Goal: Task Accomplishment & Management: Complete application form

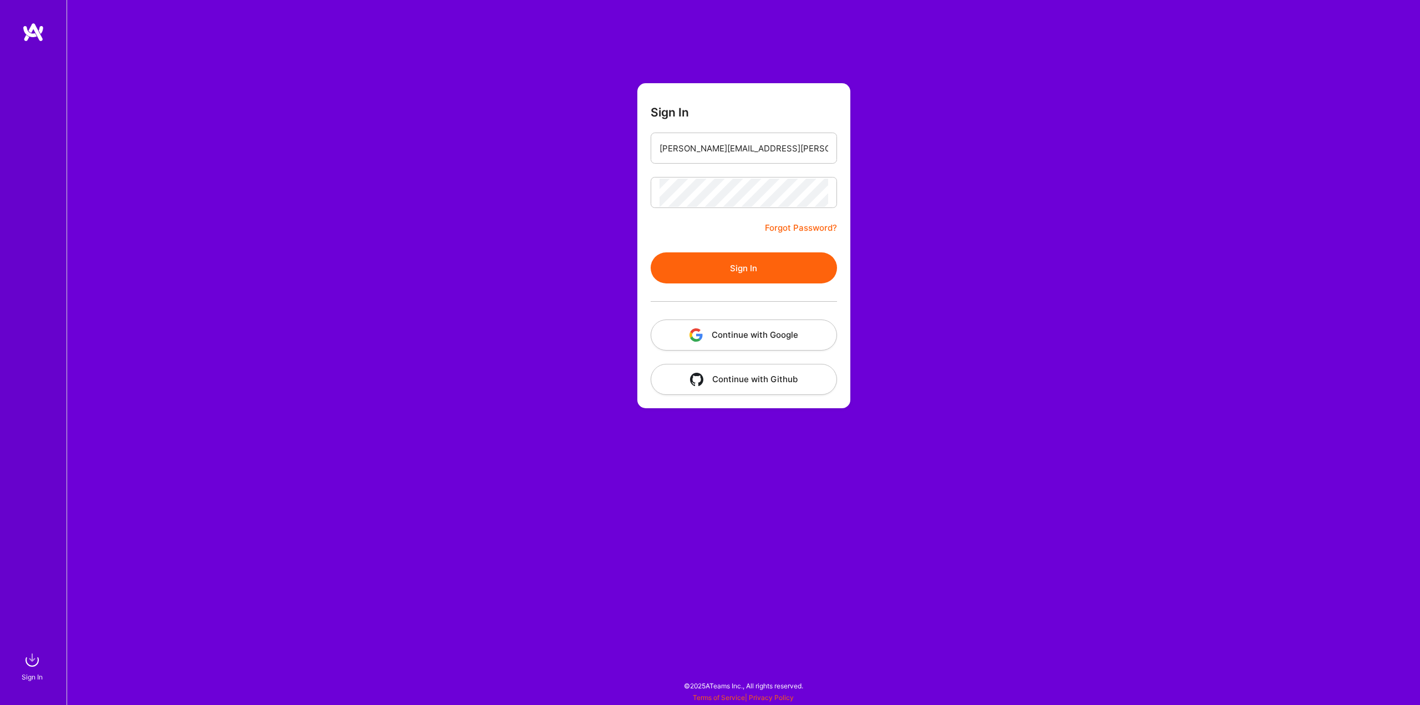
click at [726, 275] on button "Sign In" at bounding box center [744, 267] width 186 height 31
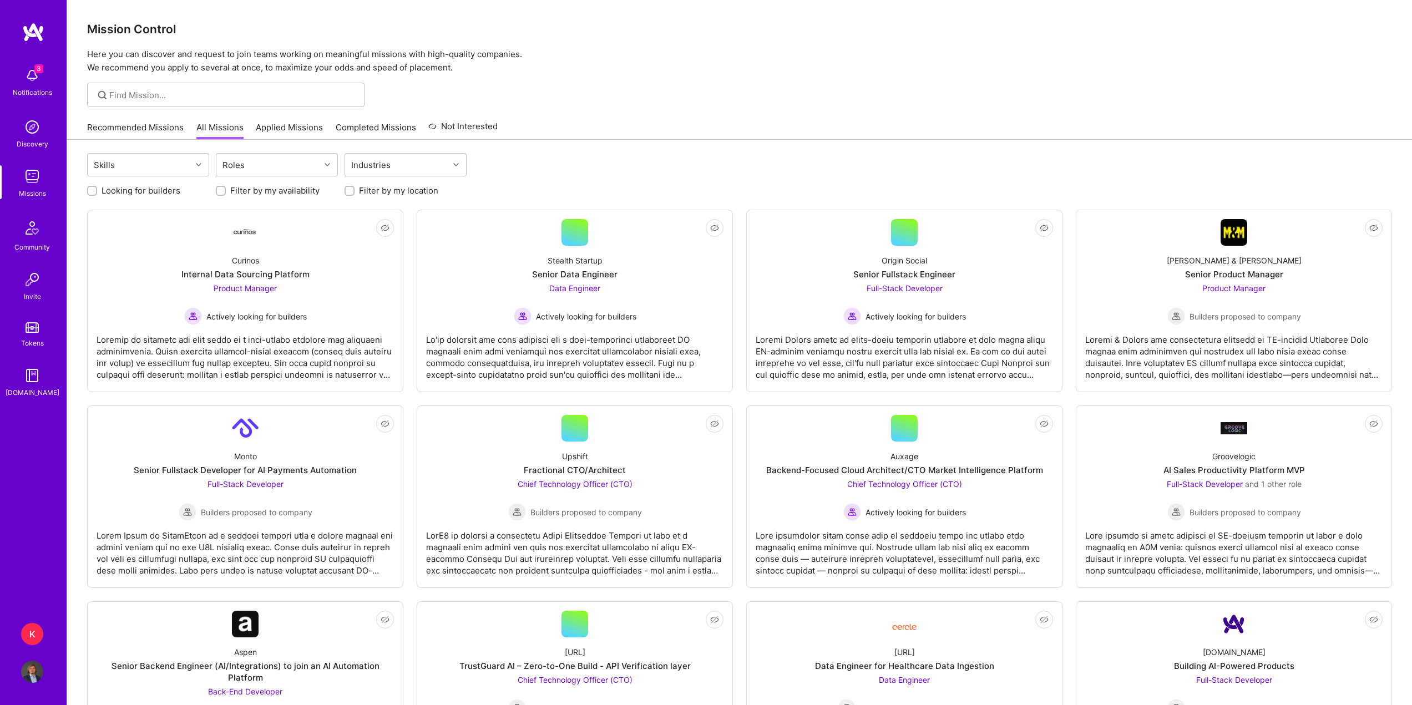
click at [36, 81] on img at bounding box center [32, 75] width 22 height 22
drag, startPoint x: 521, startPoint y: 75, endPoint x: 494, endPoint y: 75, distance: 27.7
click at [163, 134] on link "Recommended Missions" at bounding box center [135, 130] width 97 height 18
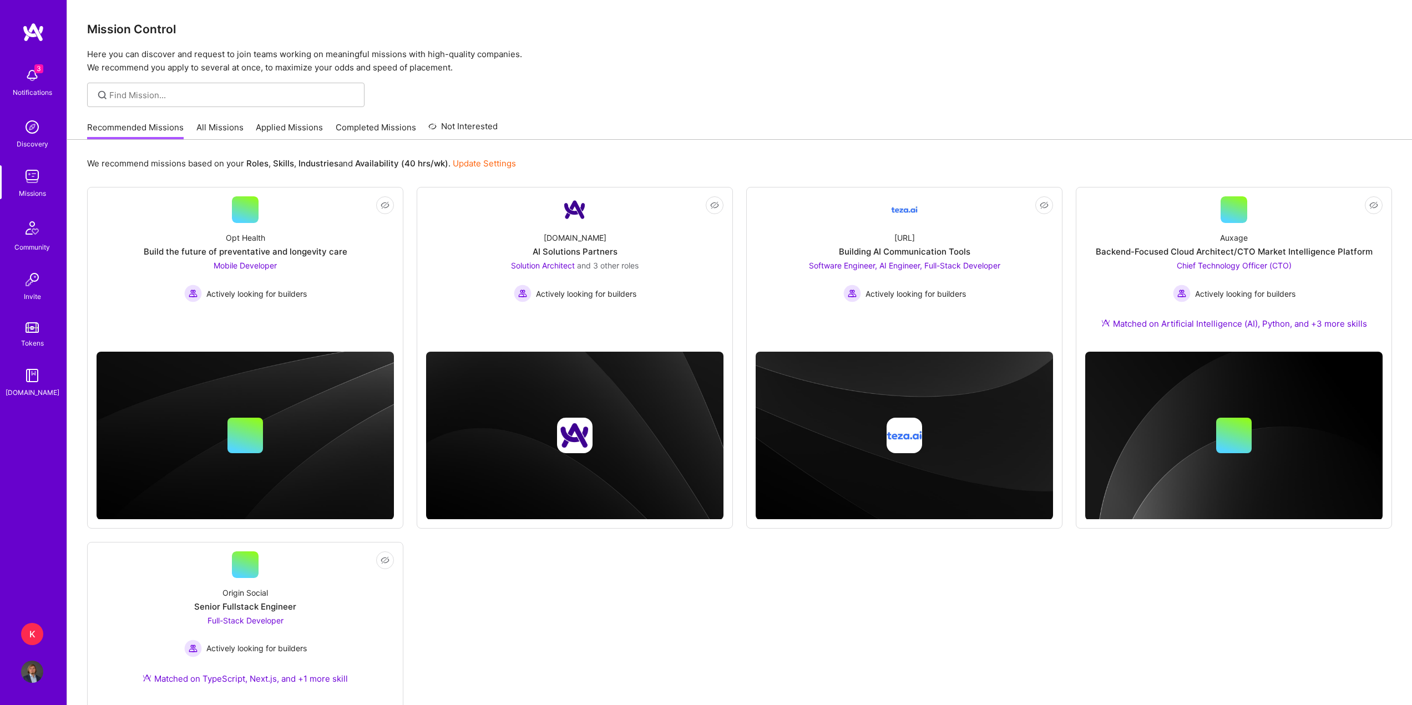
scroll to position [55, 0]
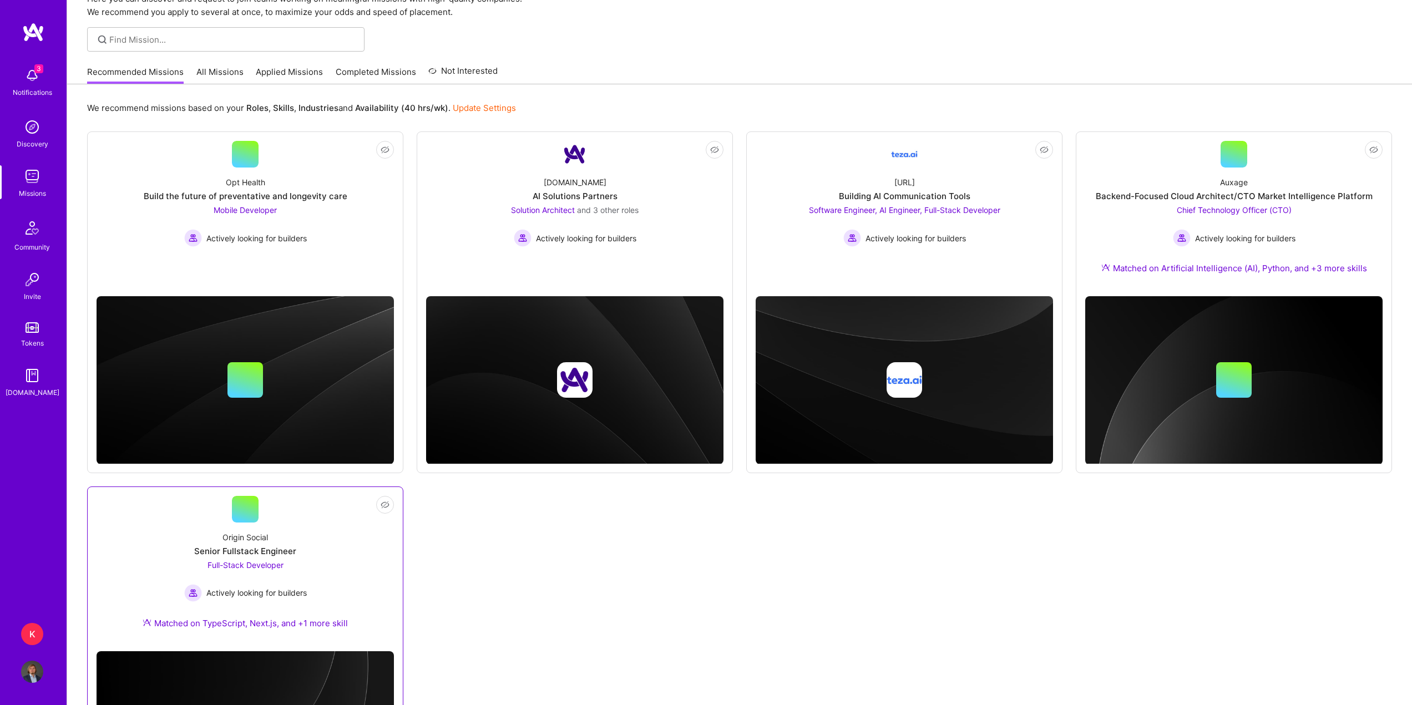
click at [358, 566] on div "Origin Social Senior Fullstack Engineer Full-Stack Developer Actively looking f…" at bounding box center [245, 583] width 297 height 120
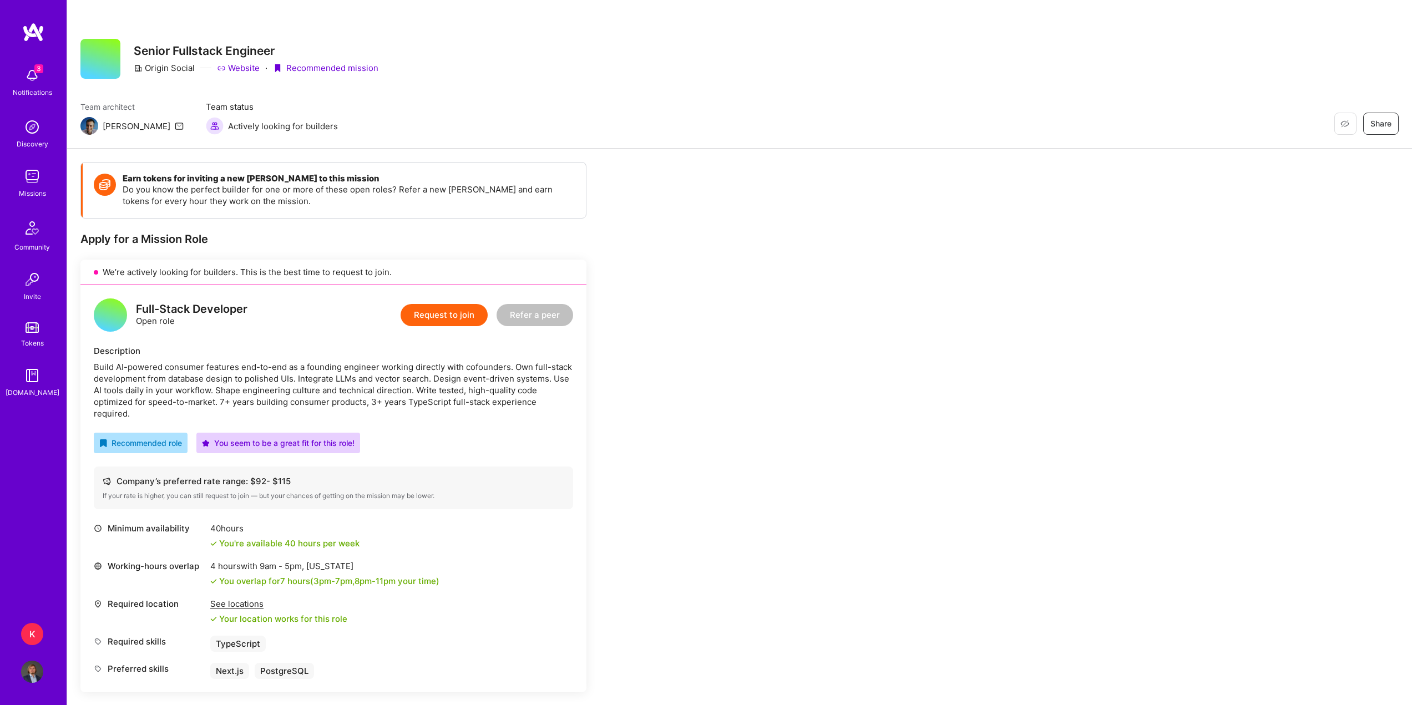
scroll to position [9, 0]
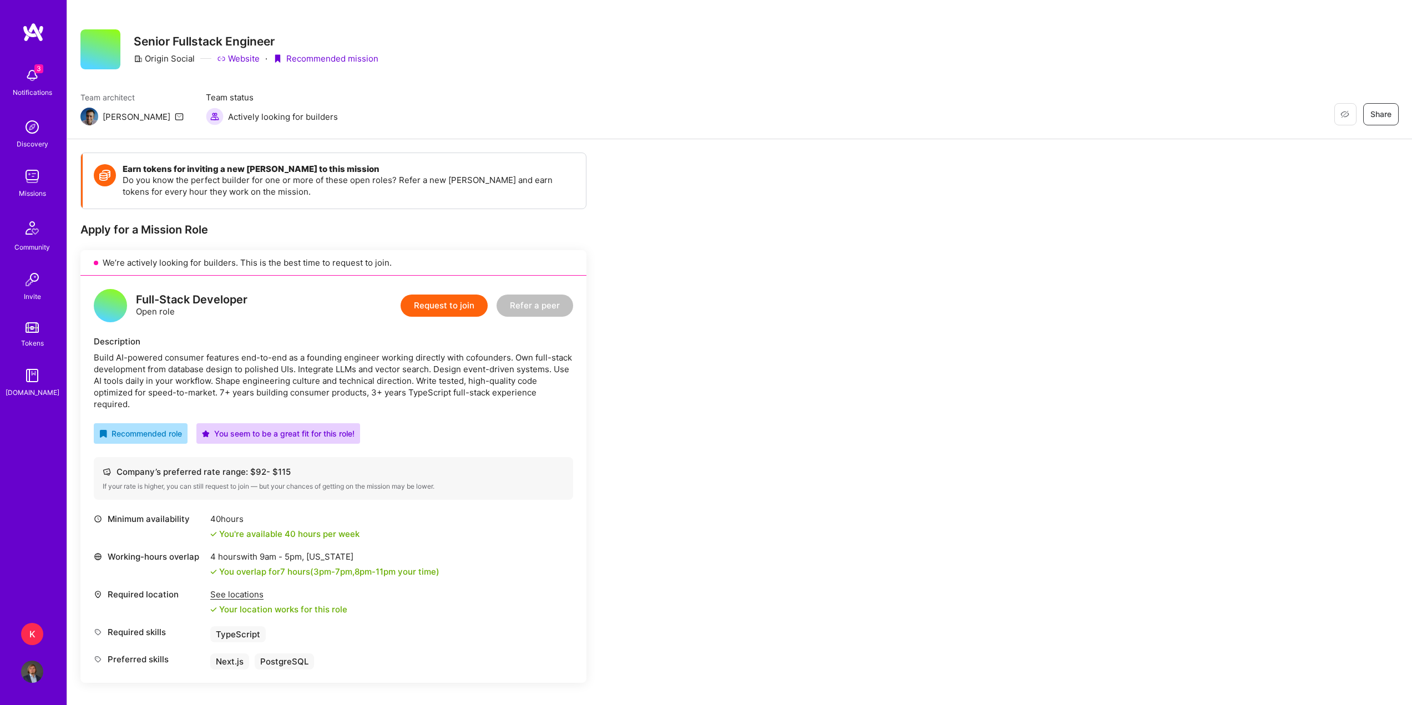
drag, startPoint x: 473, startPoint y: 344, endPoint x: 410, endPoint y: 356, distance: 63.9
click at [410, 356] on div "Build AI-powered consumer features end-to-end as a founding engineer working di…" at bounding box center [333, 381] width 479 height 58
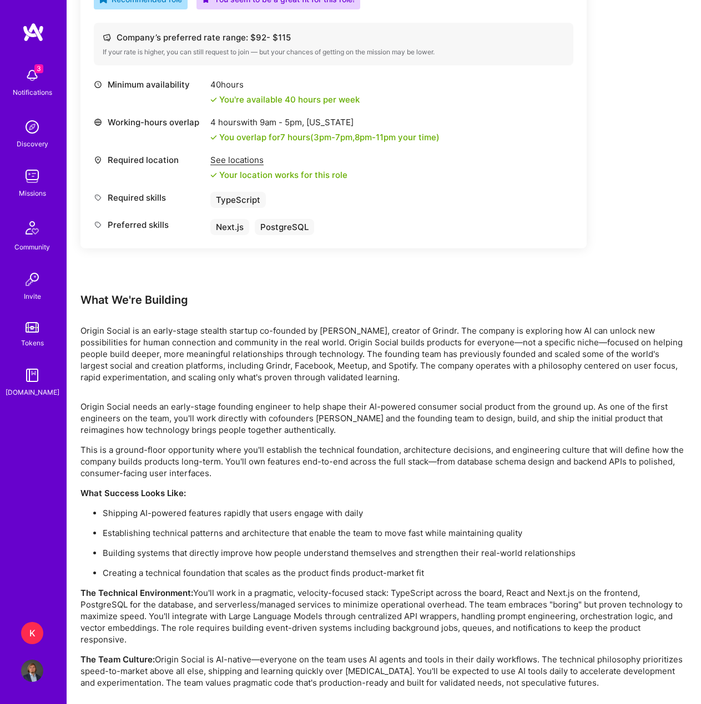
scroll to position [463, 0]
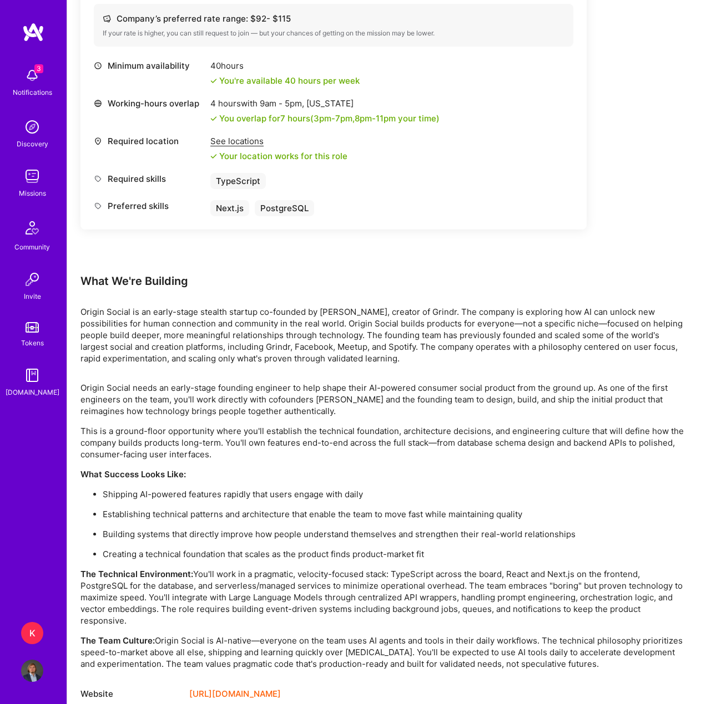
click at [539, 453] on div "Origin Social needs an early-stage founding engineer to help shape their AI-pow…" at bounding box center [383, 526] width 607 height 288
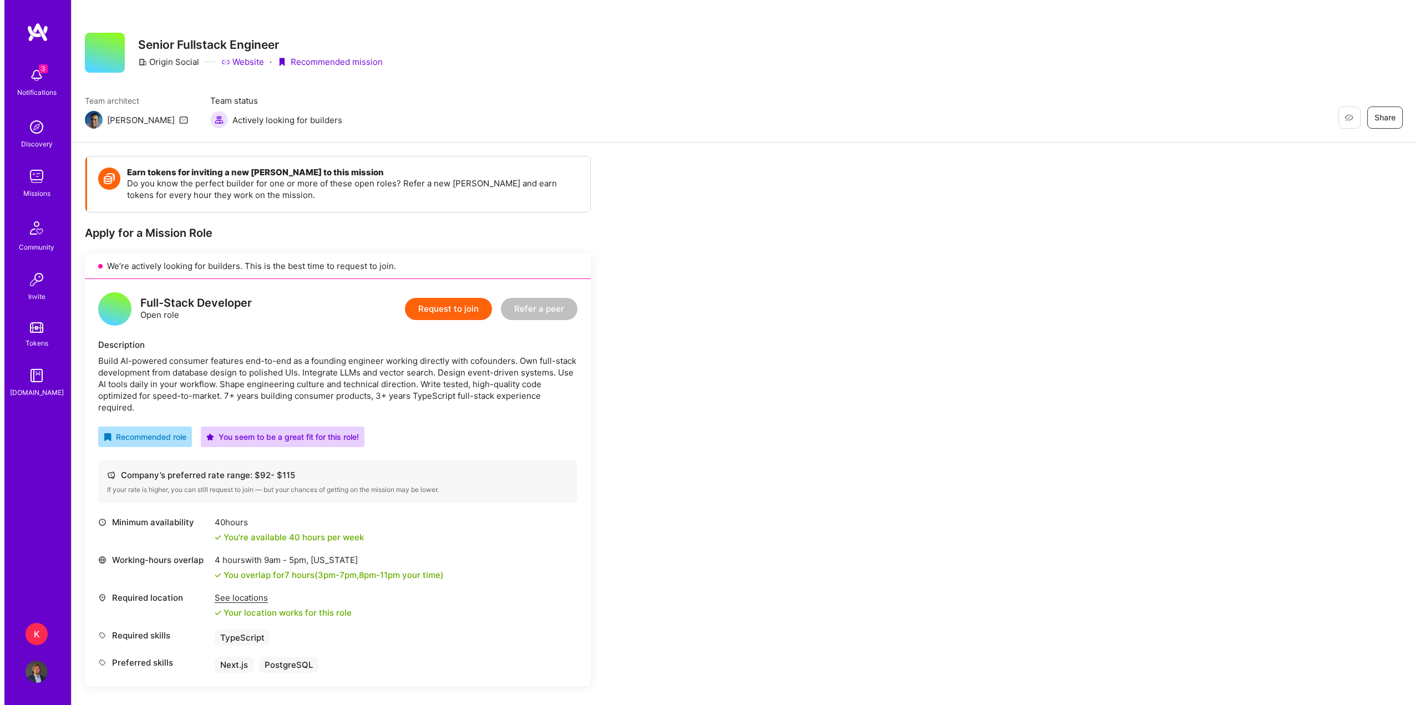
scroll to position [0, 0]
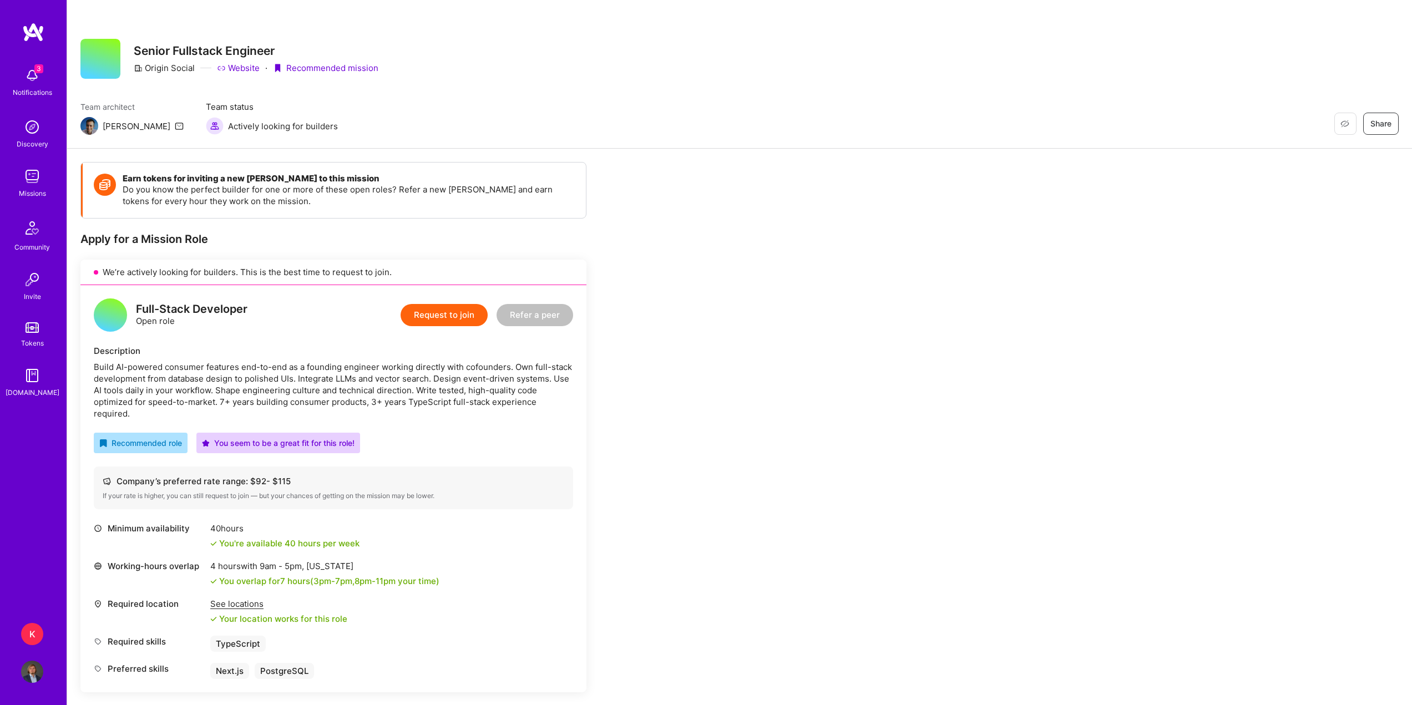
click at [40, 40] on img at bounding box center [33, 32] width 22 height 20
click at [475, 315] on button "Request to join" at bounding box center [444, 315] width 87 height 22
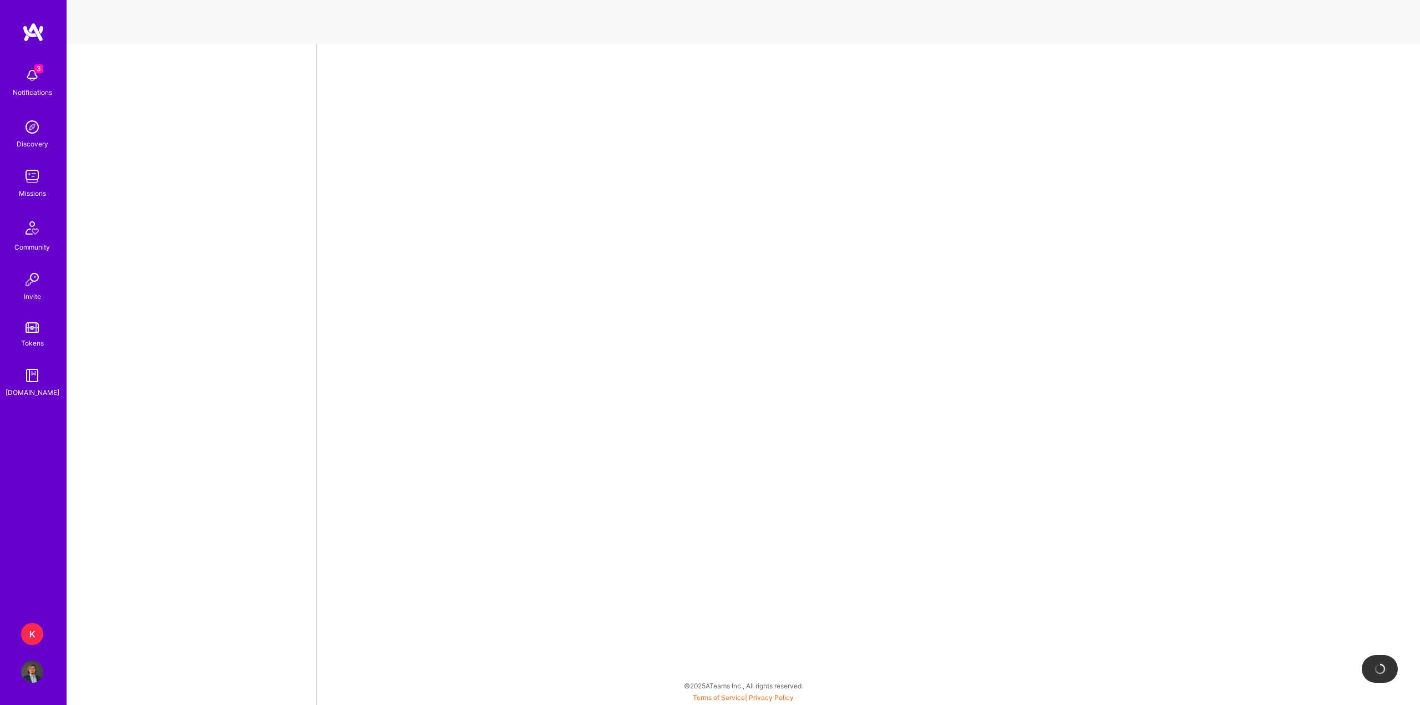
select select "PL"
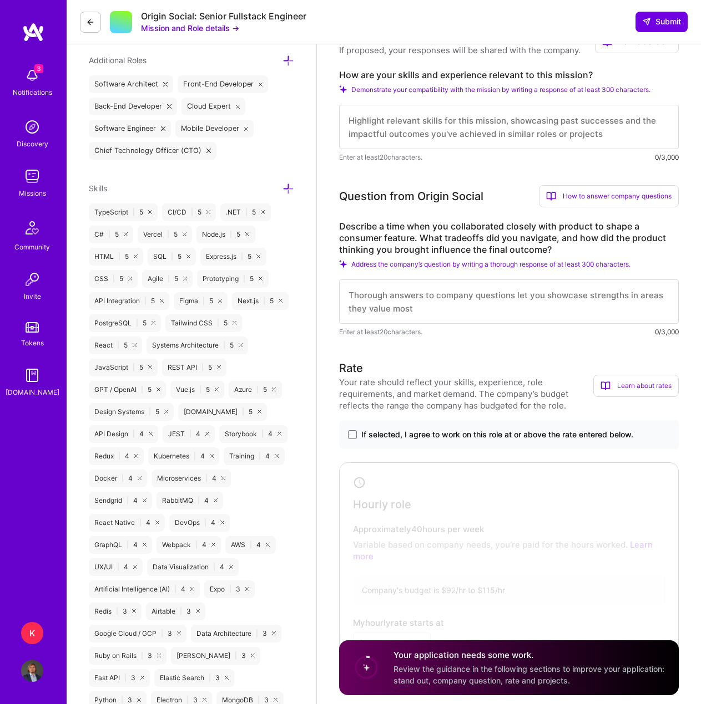
scroll to position [1, 0]
click at [350, 433] on span at bounding box center [352, 434] width 9 height 9
click at [0, 0] on input "If selected, I agree to work on this role at or above the rate entered below." at bounding box center [0, 0] width 0 height 0
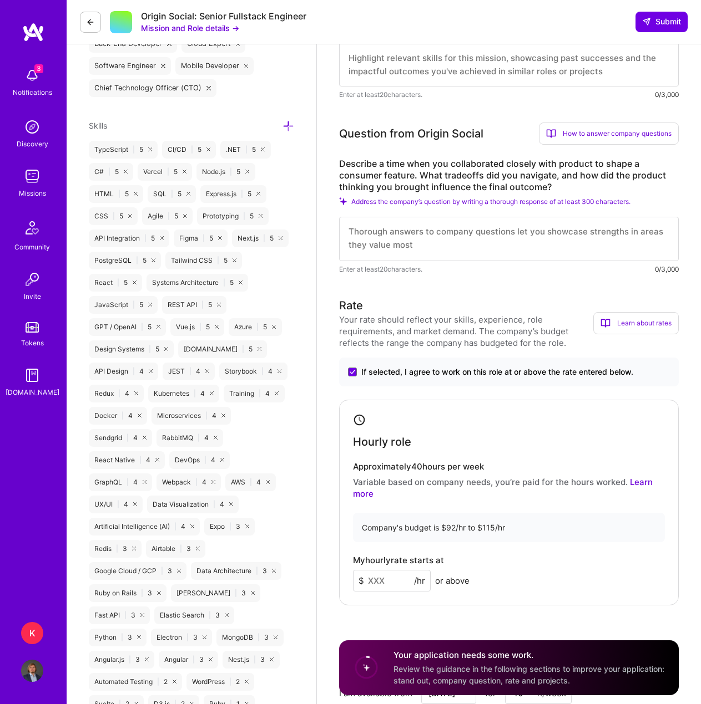
scroll to position [555, 0]
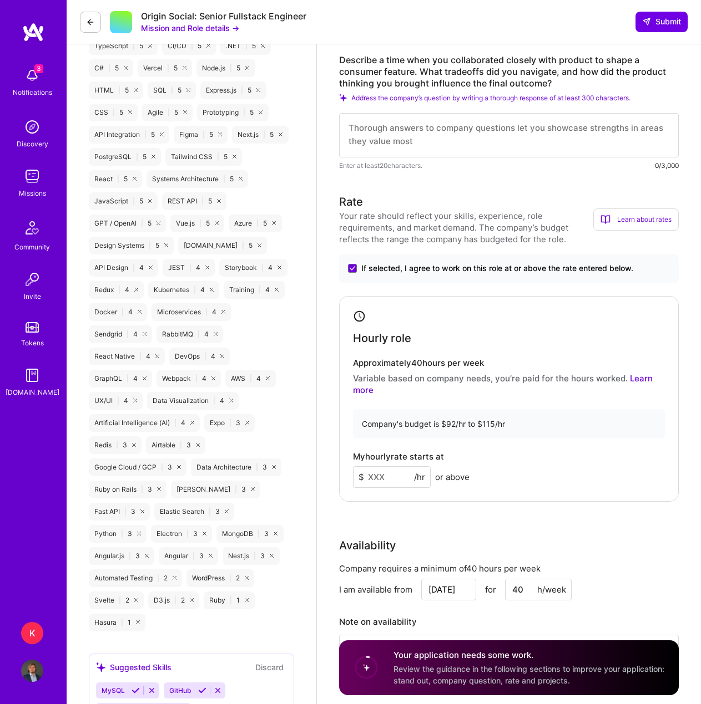
click at [384, 480] on input at bounding box center [392, 478] width 78 height 22
type input "110"
click at [443, 515] on div "Rate Your rate should reflect your skills, experience, role requirements, and m…" at bounding box center [508, 444] width 339 height 501
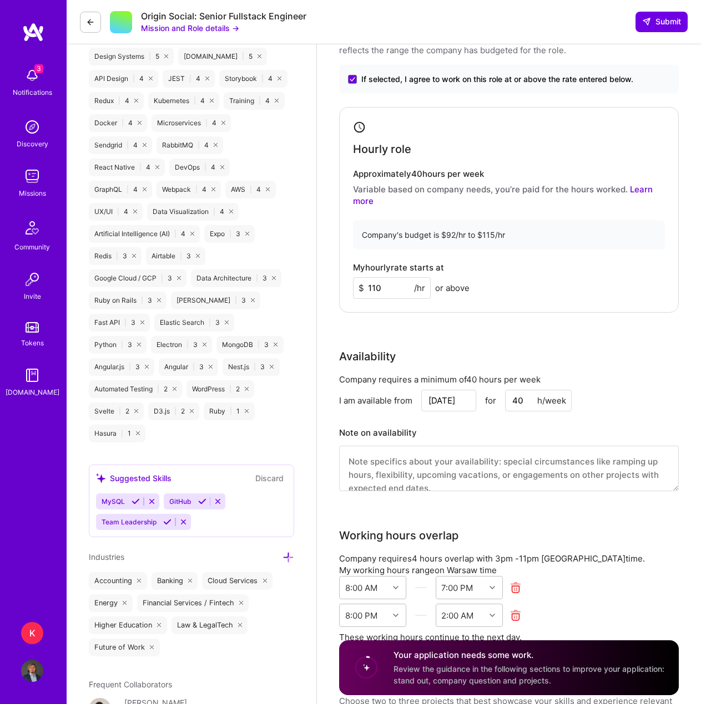
scroll to position [777, 0]
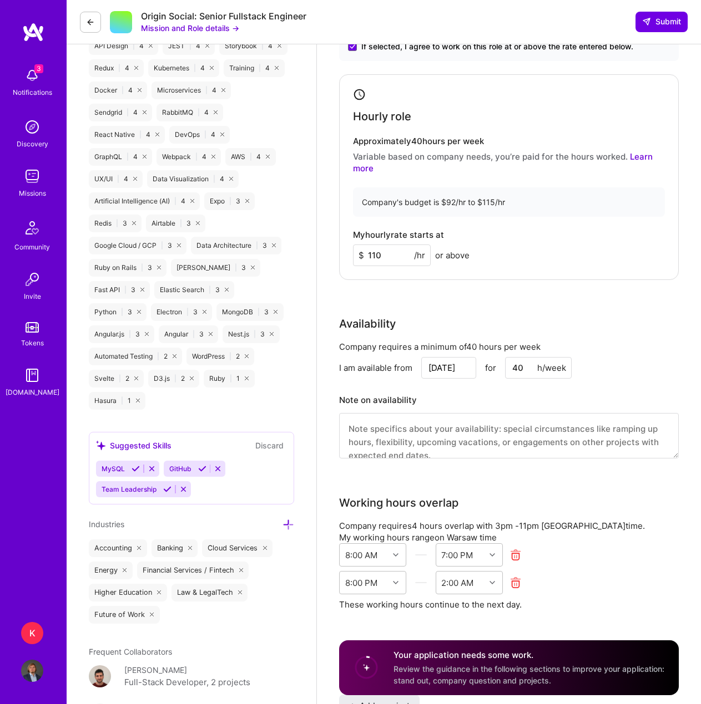
click at [444, 435] on textarea at bounding box center [508, 435] width 339 height 45
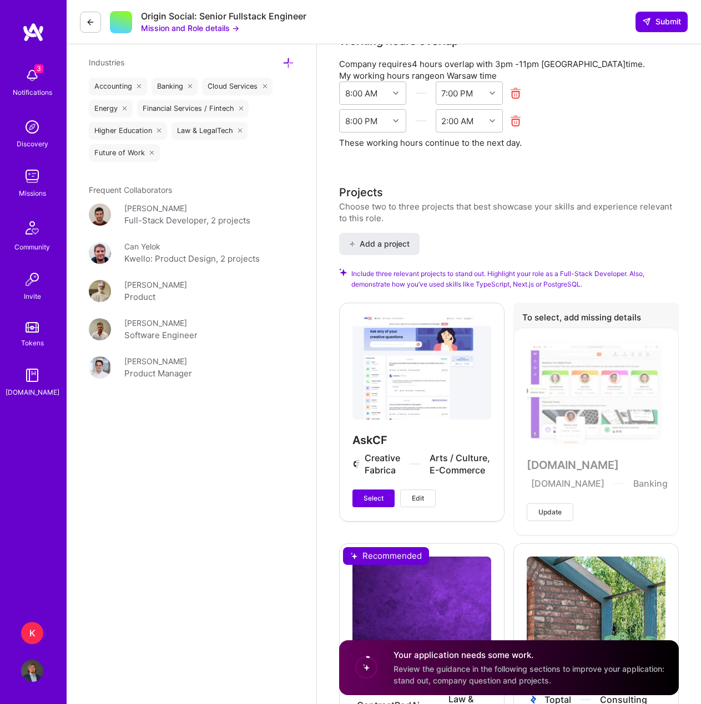
scroll to position [1331, 0]
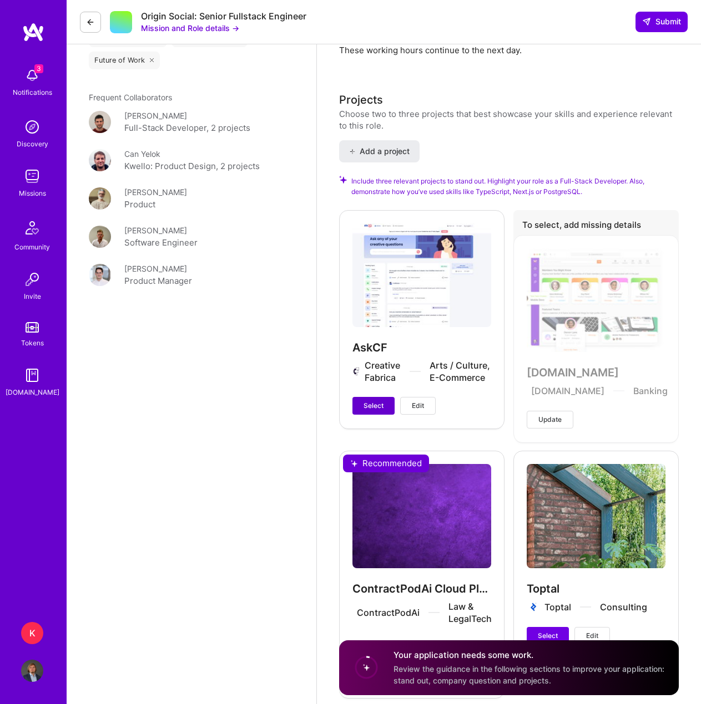
type textarea "I have a planned holiday from 8th to 16th of November. If required, I can work …"
click at [374, 405] on span "Select" at bounding box center [373, 406] width 20 height 10
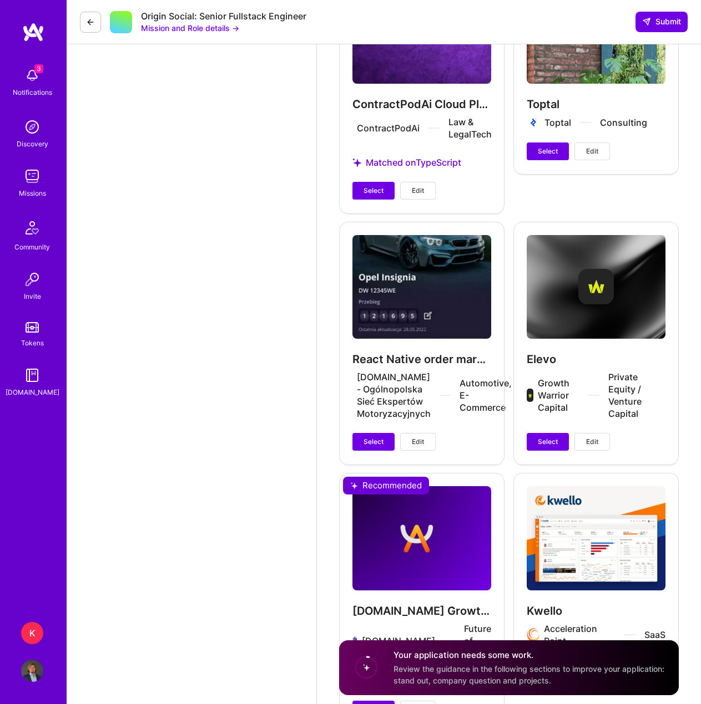
scroll to position [1886, 0]
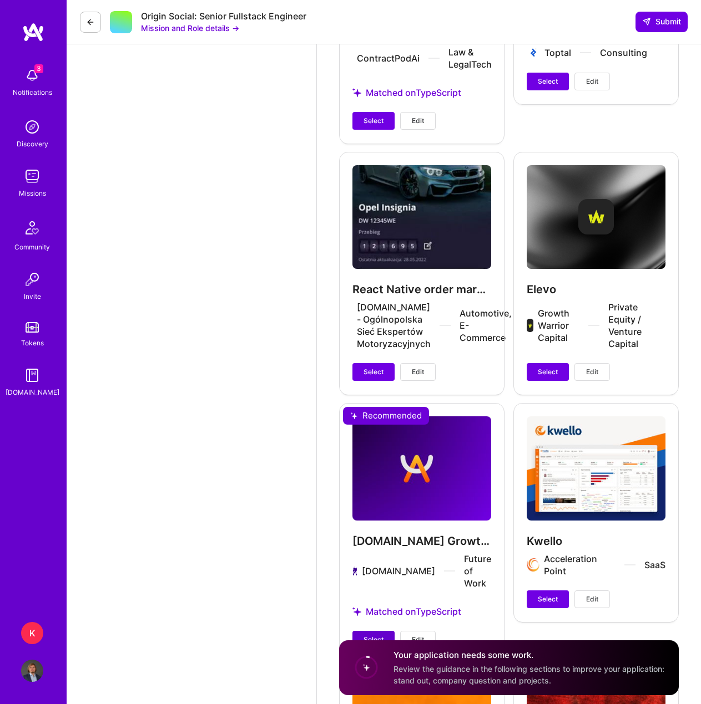
click at [378, 631] on button "Select" at bounding box center [373, 640] width 42 height 18
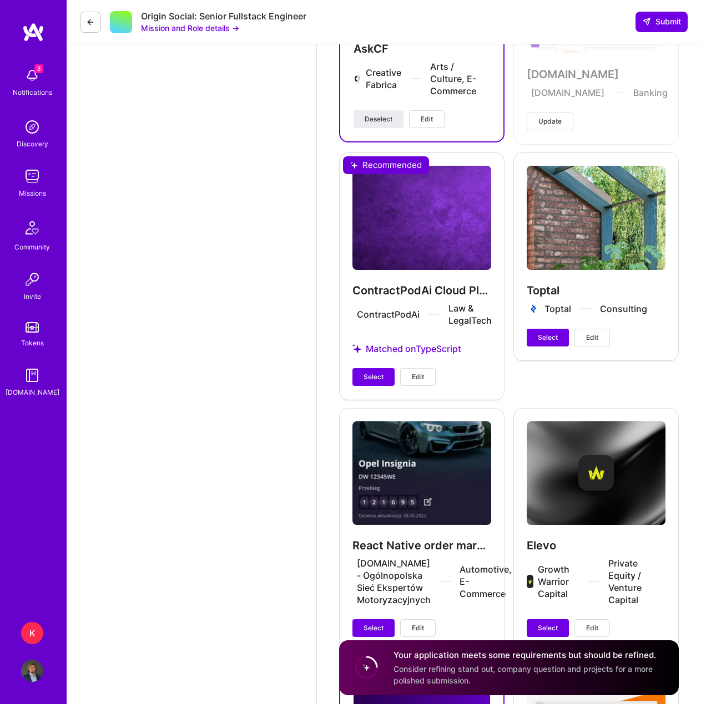
scroll to position [1609, 0]
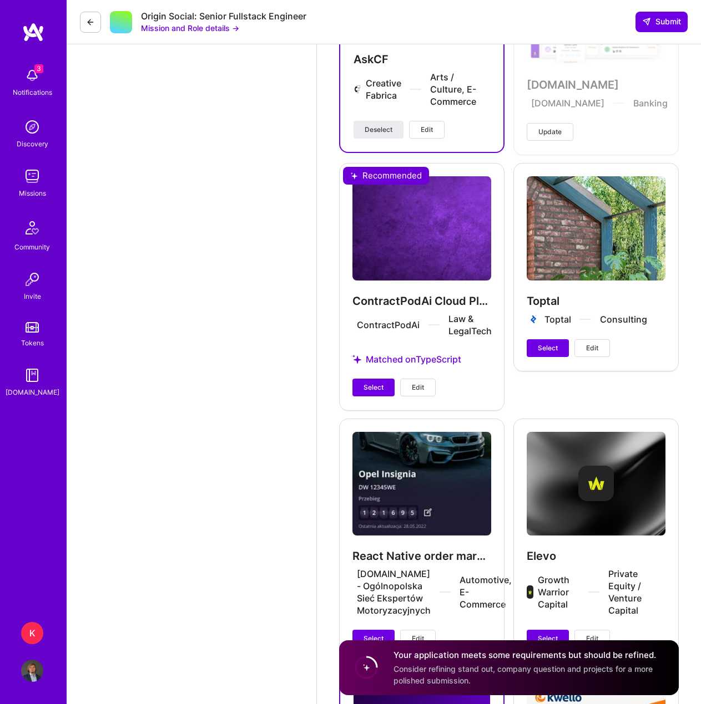
click at [544, 633] on button "Select" at bounding box center [547, 639] width 42 height 18
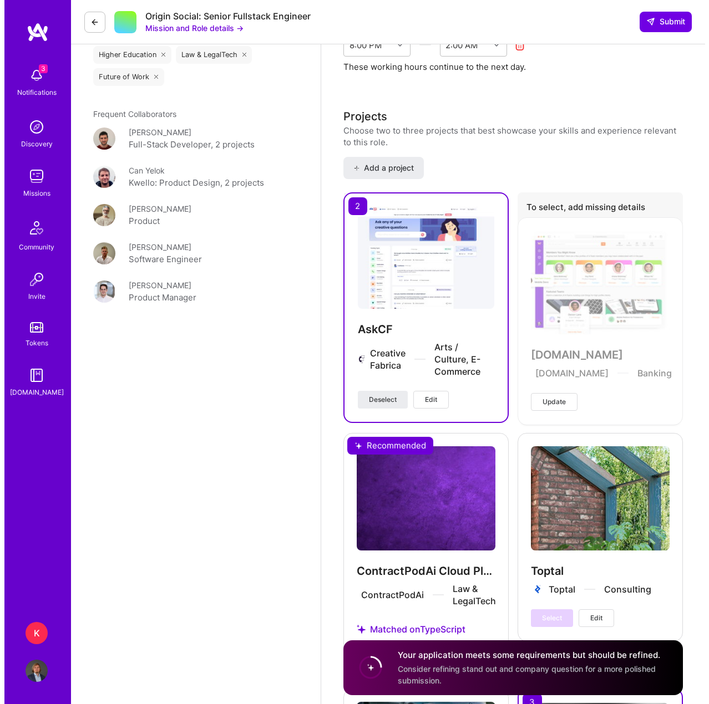
scroll to position [1220, 0]
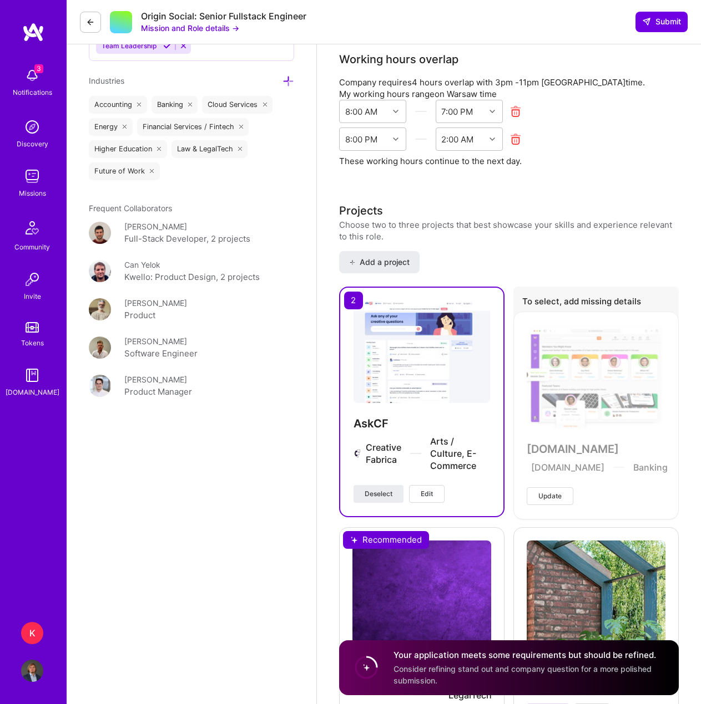
click at [435, 487] on button "Edit" at bounding box center [427, 494] width 36 height 18
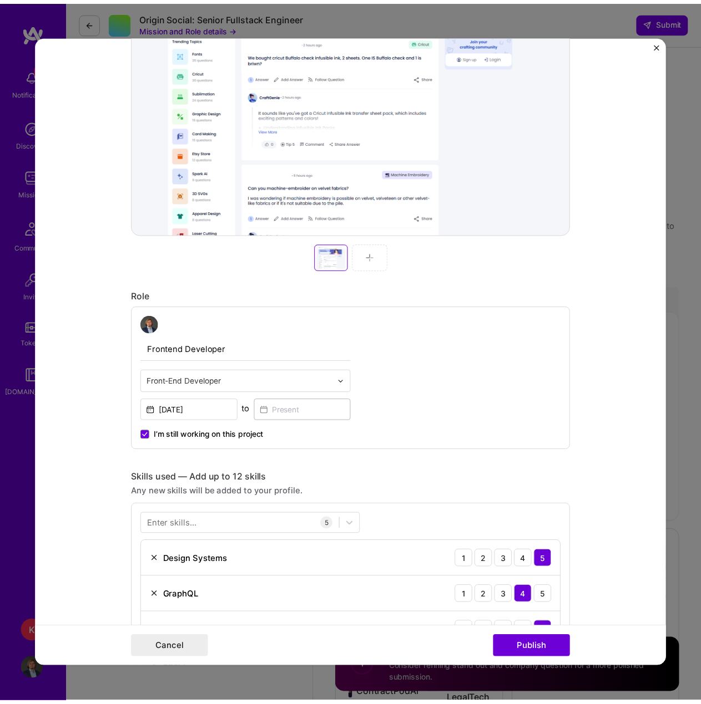
scroll to position [499, 0]
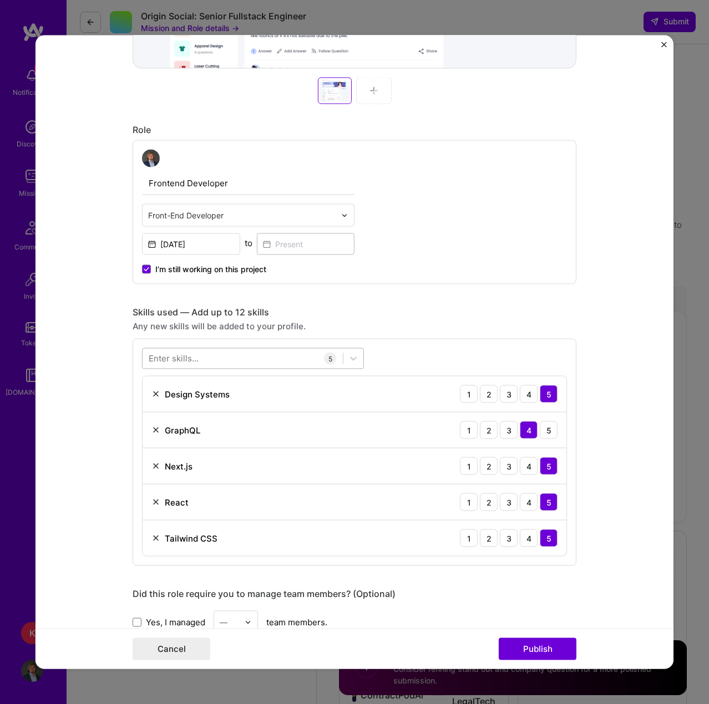
click at [195, 361] on div at bounding box center [243, 358] width 200 height 18
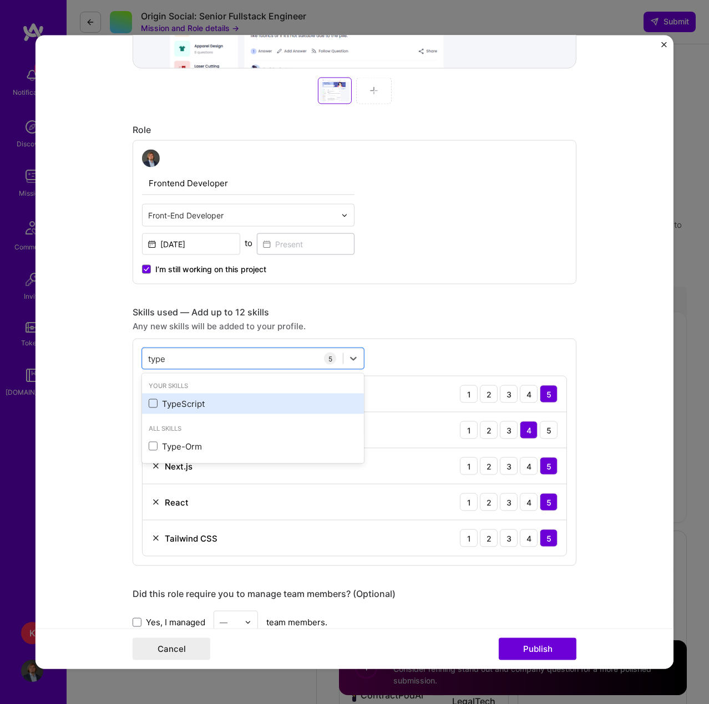
click at [152, 403] on span at bounding box center [153, 403] width 9 height 9
click at [0, 0] on input "checkbox" at bounding box center [0, 0] width 0 height 0
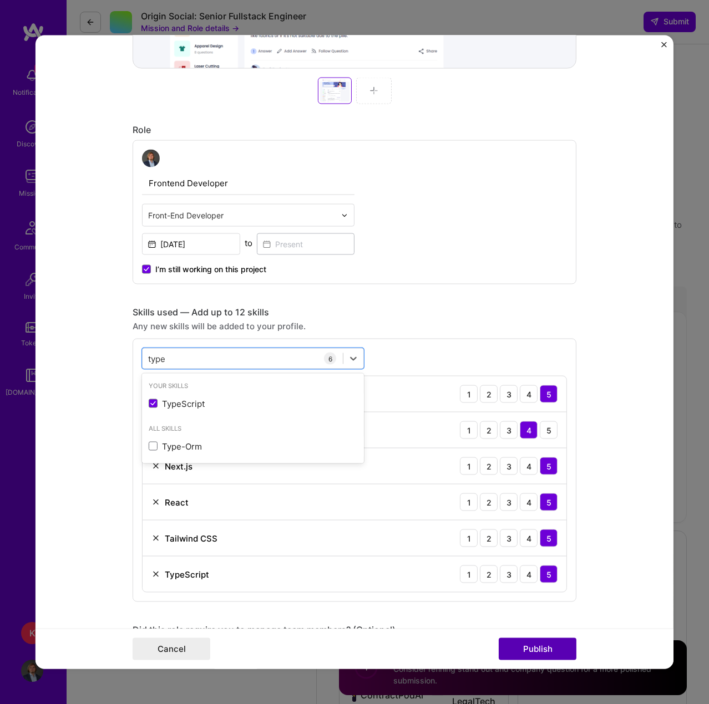
type input "type"
click at [526, 645] on button "Publish" at bounding box center [538, 649] width 78 height 22
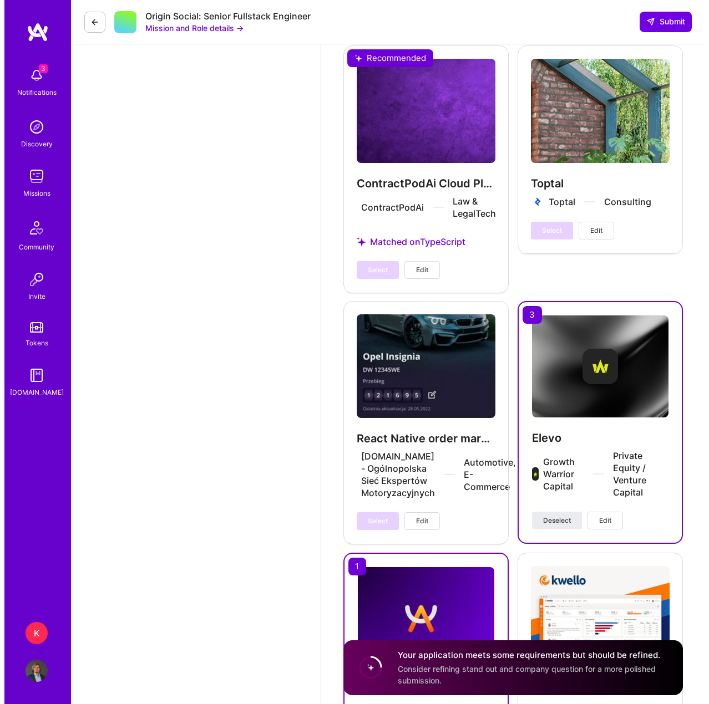
scroll to position [1831, 0]
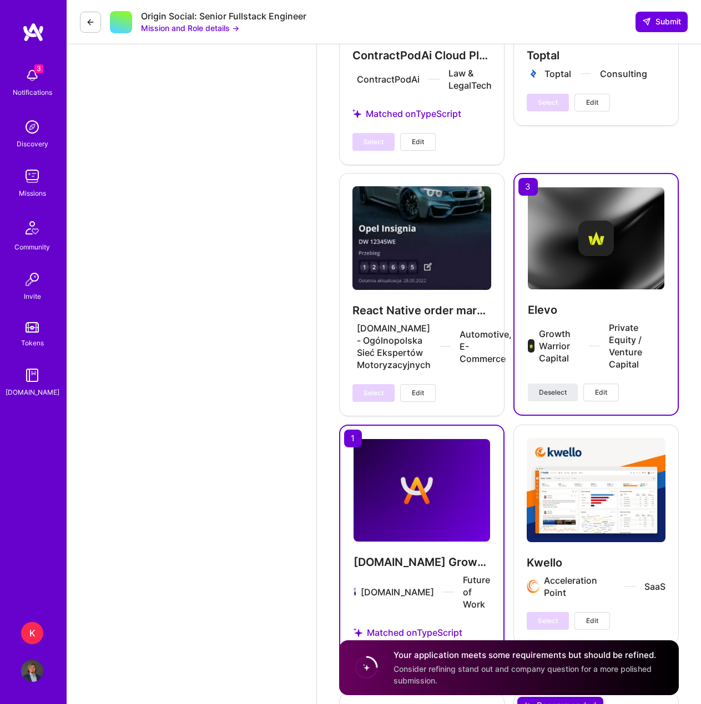
click at [596, 394] on span "Edit" at bounding box center [601, 393] width 12 height 10
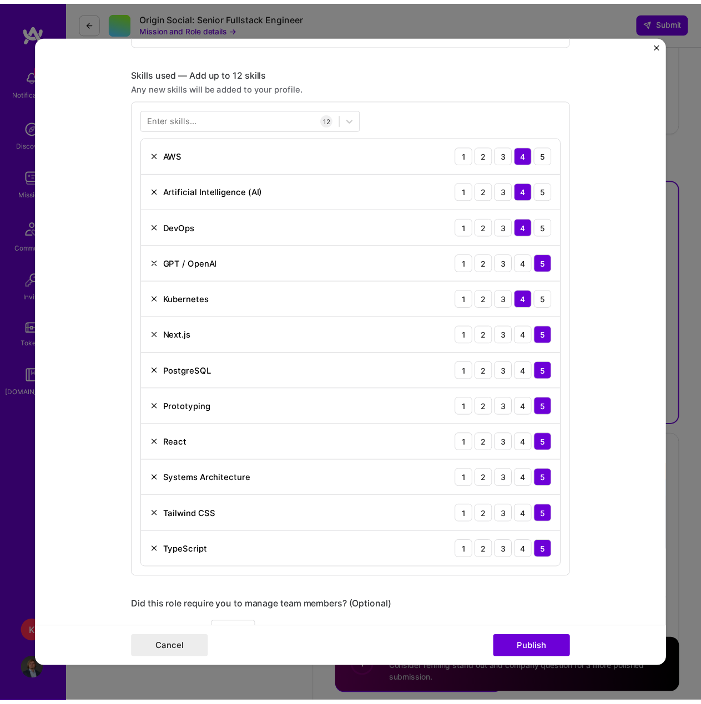
scroll to position [499, 0]
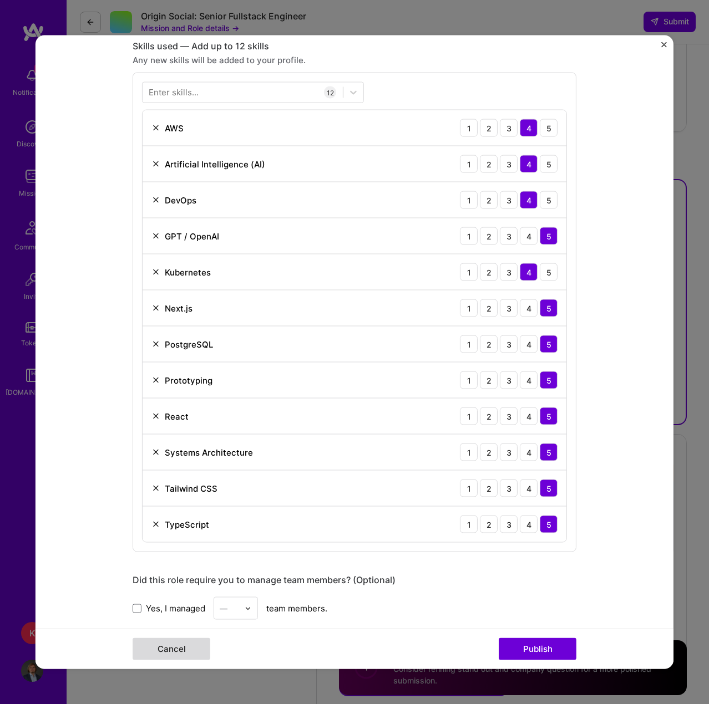
click at [179, 657] on button "Cancel" at bounding box center [172, 649] width 78 height 22
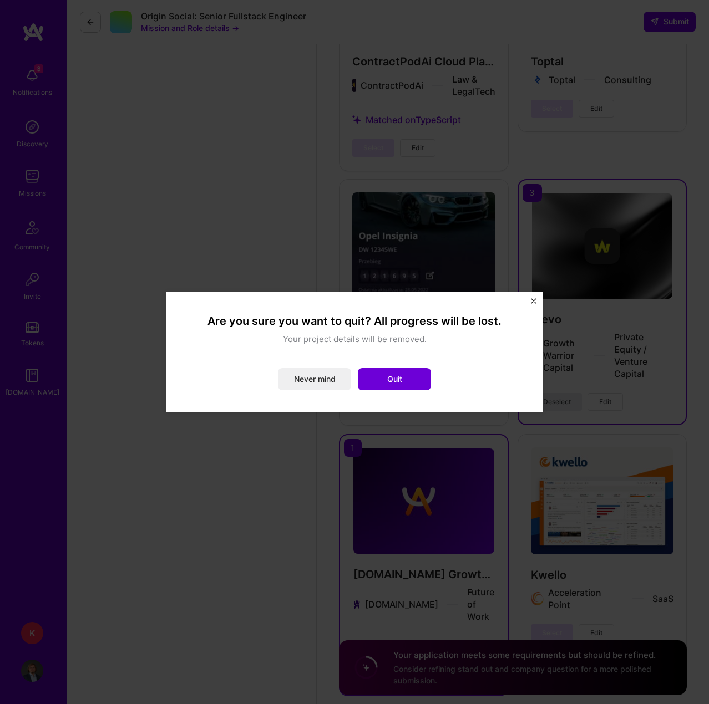
click at [279, 210] on div "Are you sure you want to quit? All progress will be lost. Your project details …" at bounding box center [354, 352] width 709 height 704
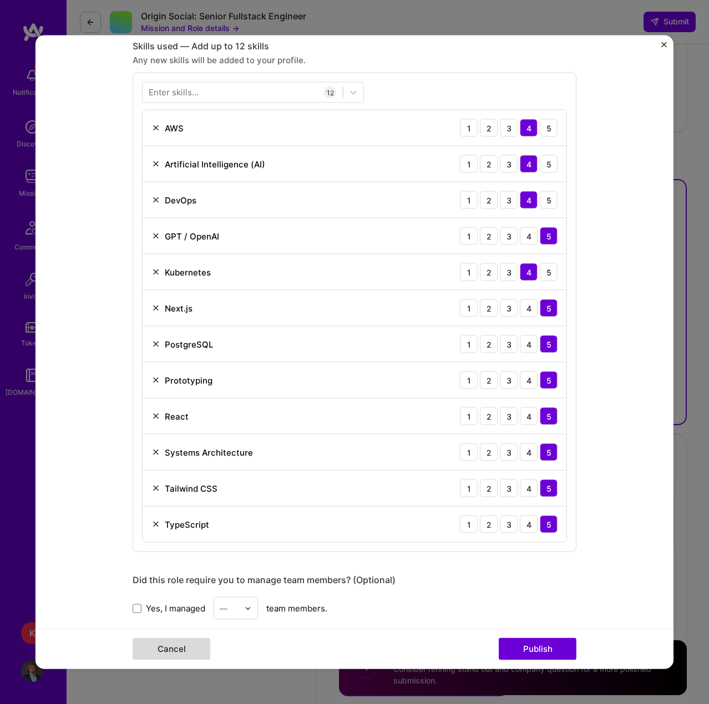
click at [169, 656] on button "Cancel" at bounding box center [172, 649] width 78 height 22
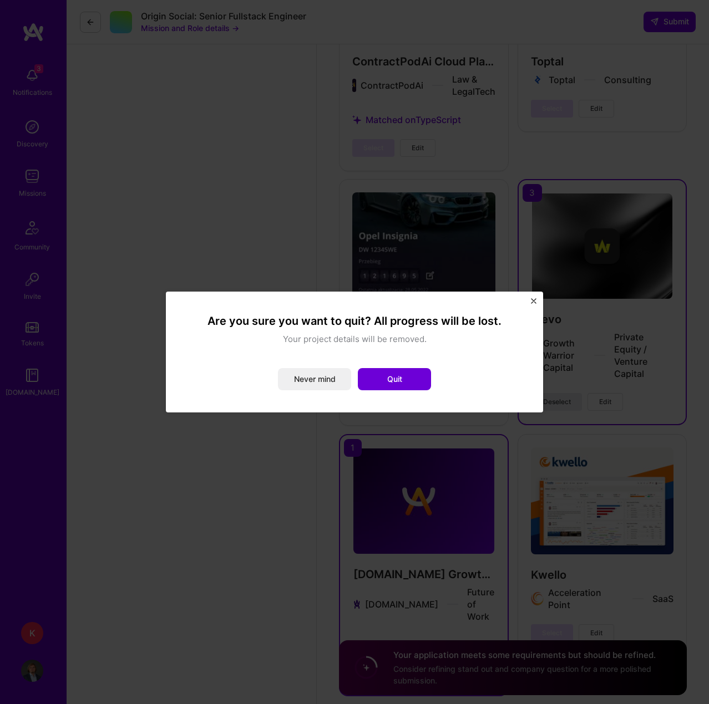
click at [379, 383] on button "Quit" at bounding box center [394, 379] width 73 height 22
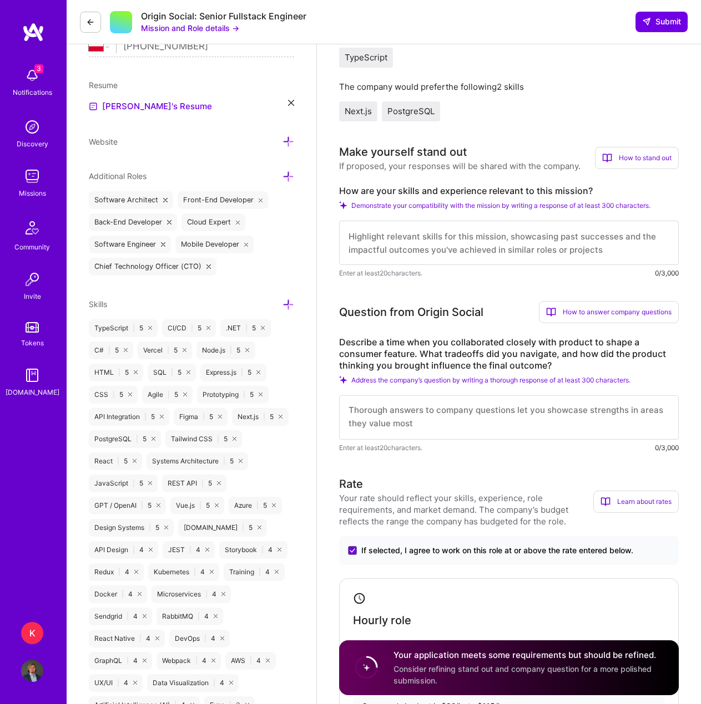
scroll to position [166, 0]
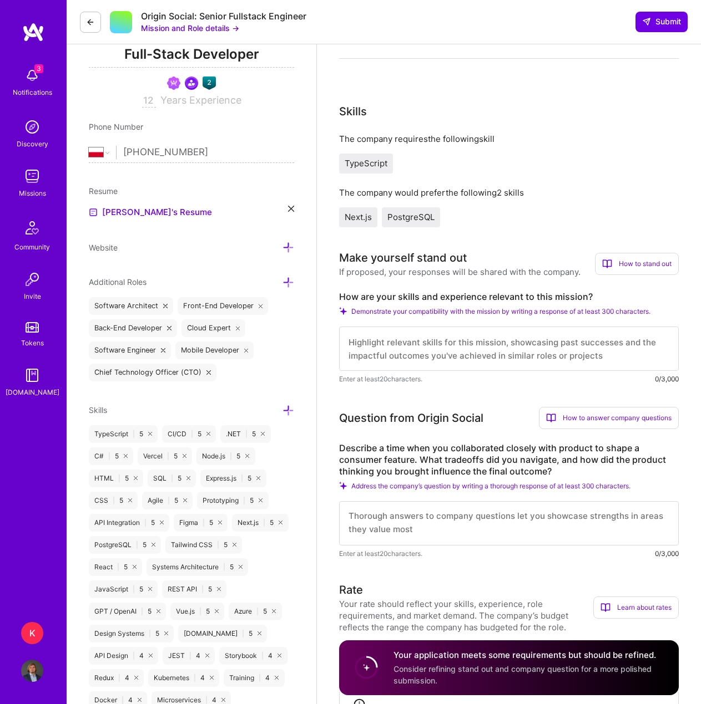
click at [377, 359] on textarea at bounding box center [508, 349] width 339 height 44
click at [445, 346] on textarea at bounding box center [508, 349] width 339 height 44
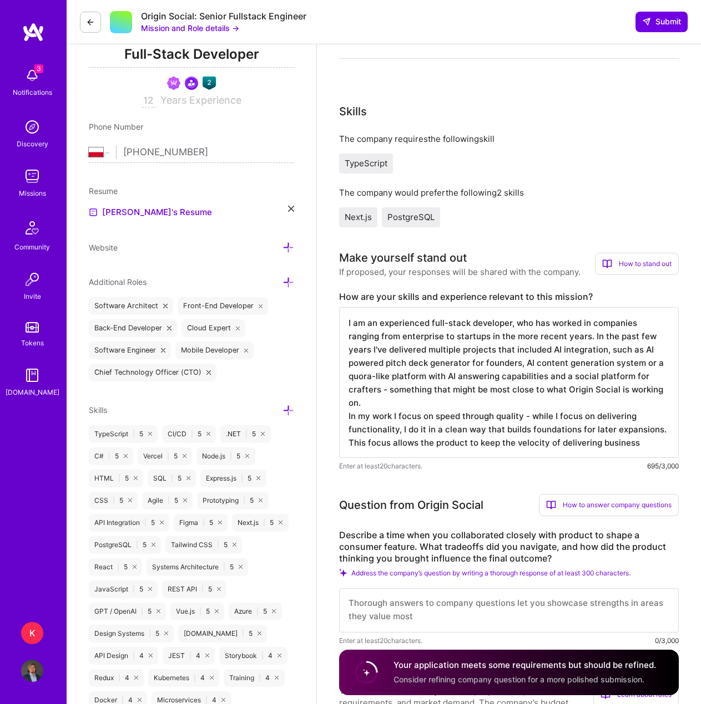
type textarea "I am an experienced full-stack developer, who has worked in companies ranging f…"
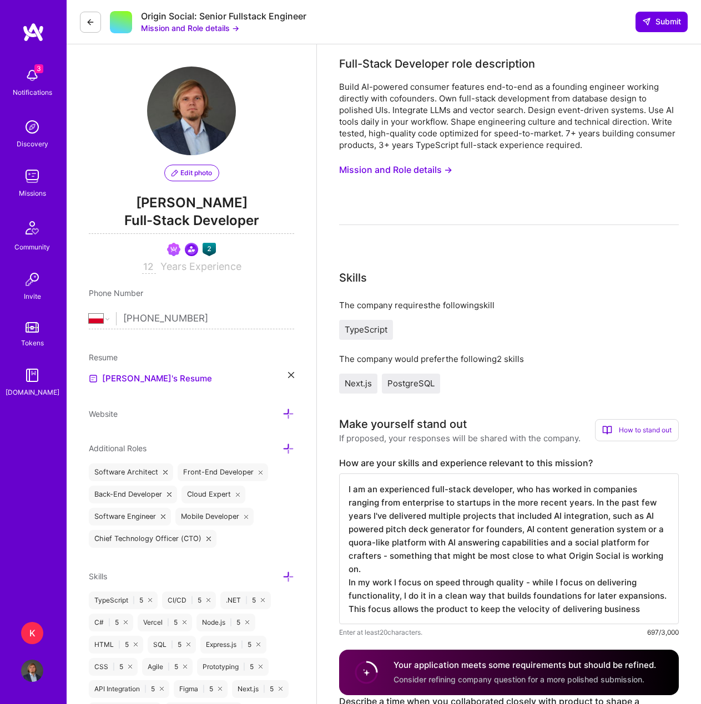
select select "PL"
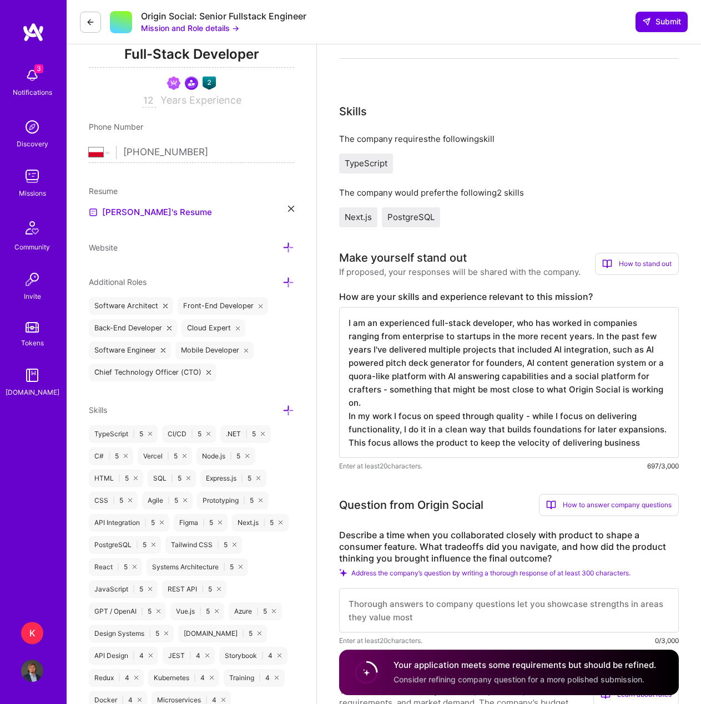
scroll to position [1, 0]
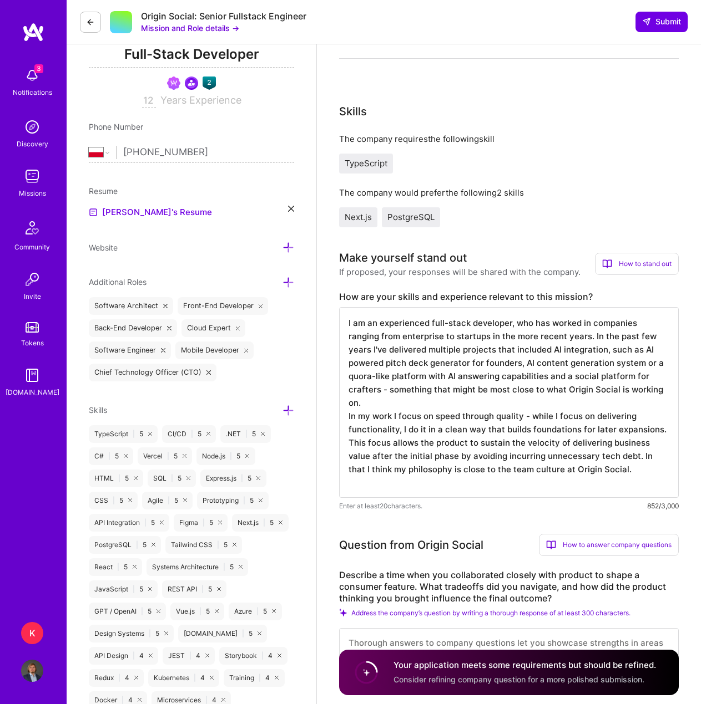
click at [640, 362] on textarea "I am an experienced full-stack developer, who has worked in companies ranging f…" at bounding box center [508, 402] width 339 height 191
click at [543, 454] on textarea "I am an experienced full-stack developer, who has worked in companies ranging f…" at bounding box center [508, 402] width 339 height 191
type textarea "I am an experienced full-stack developer, who has worked in companies ranging f…"
click at [418, 363] on textarea "I am an experienced full-stack developer, who has worked in companies ranging f…" at bounding box center [508, 402] width 339 height 191
click at [434, 416] on textarea "I am an experienced full-stack developer, who has worked in companies ranging f…" at bounding box center [508, 402] width 339 height 191
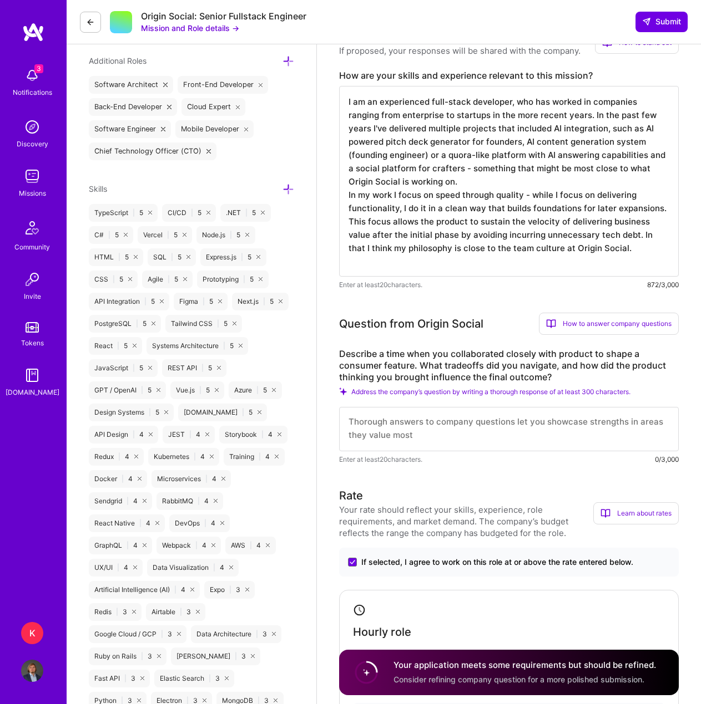
scroll to position [388, 0]
click at [446, 422] on textarea at bounding box center [508, 429] width 339 height 44
click at [389, 429] on textarea at bounding box center [508, 429] width 339 height 44
click at [428, 425] on textarea at bounding box center [508, 429] width 339 height 44
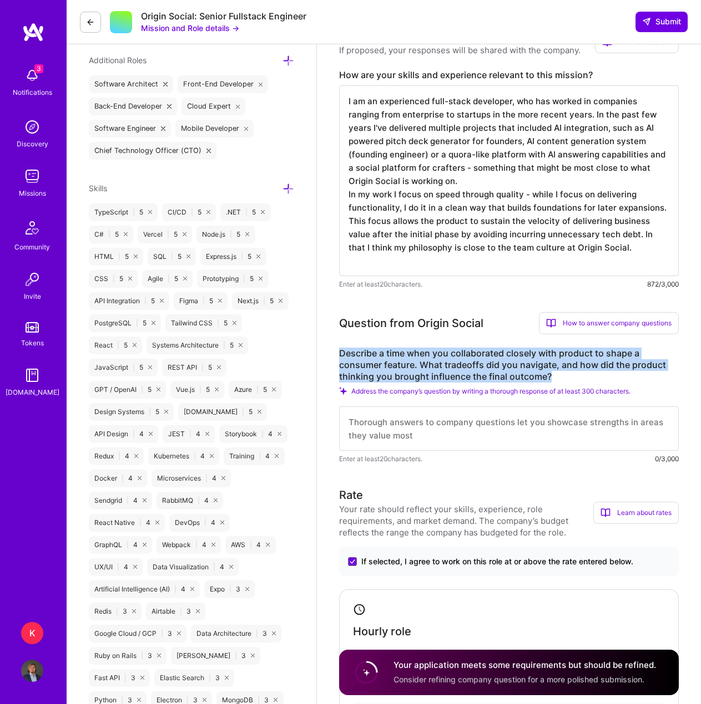
drag, startPoint x: 546, startPoint y: 376, endPoint x: 330, endPoint y: 351, distance: 217.2
copy label "Describe a time when you collaborated closely with product to shape a consumer …"
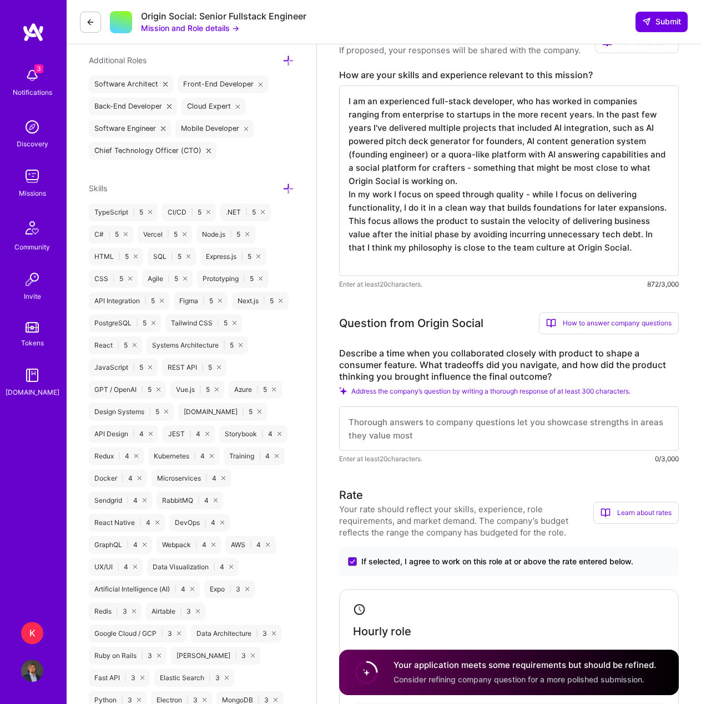
click at [356, 424] on textarea at bounding box center [508, 429] width 339 height 44
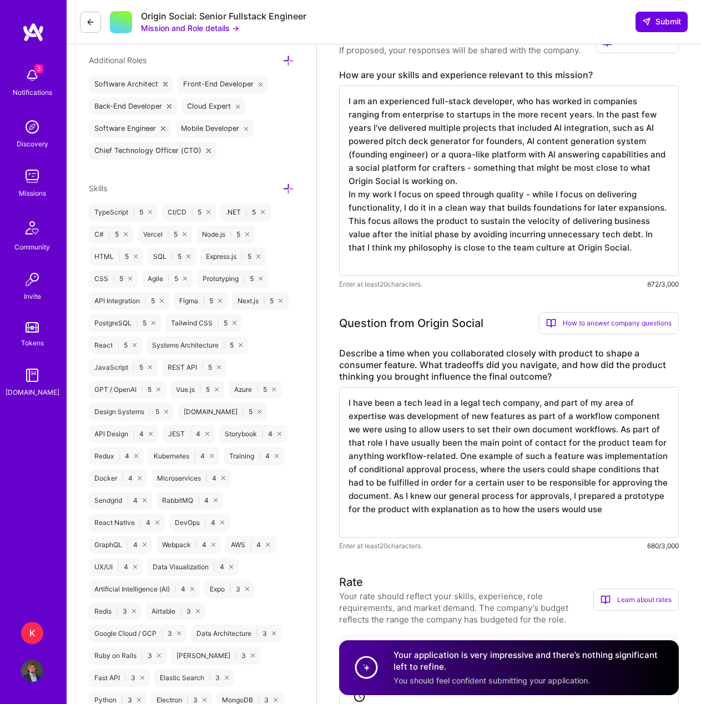
type textarea "I have been a tech lead in a legal tech company, and part of my area of experti…"
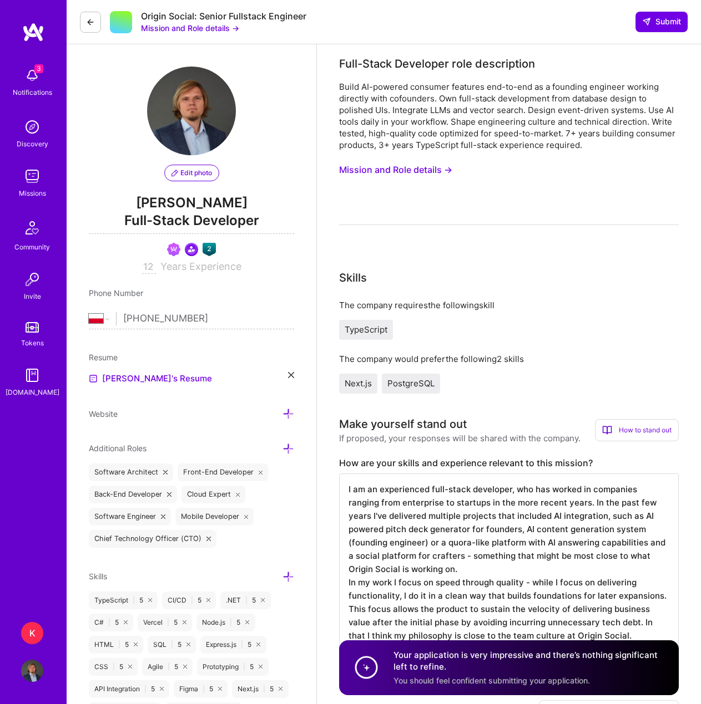
select select "PL"
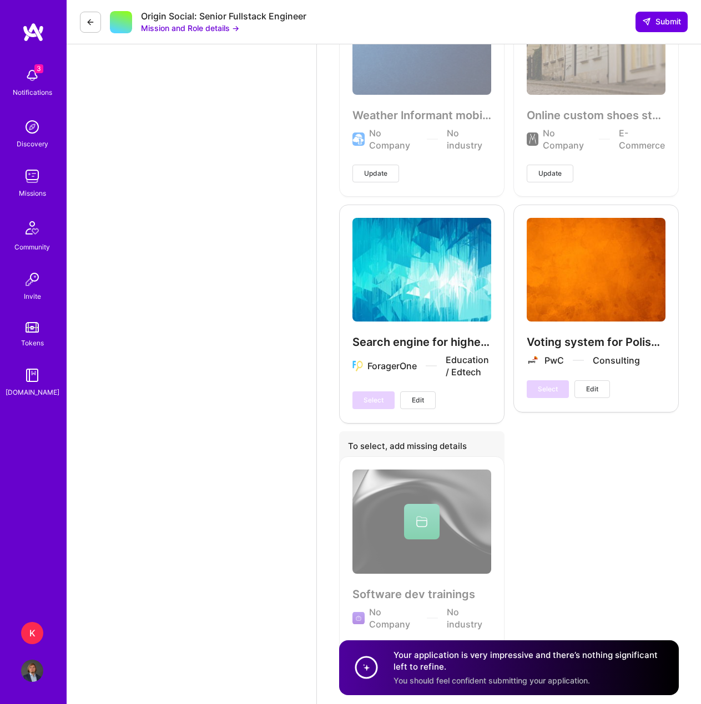
scroll to position [3206, 0]
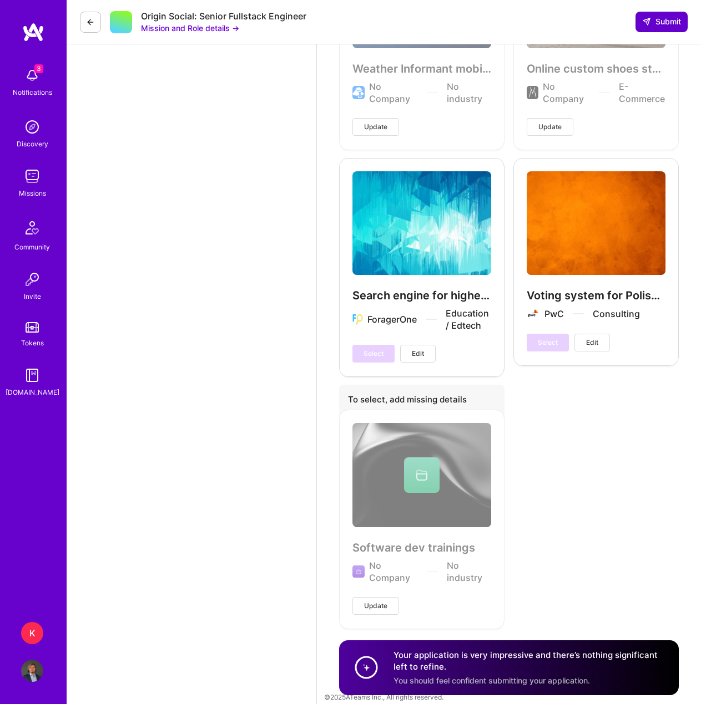
type textarea "I have been a tech lead in a legal tech company, and part of my area of experti…"
click at [671, 22] on span "Submit" at bounding box center [661, 21] width 39 height 11
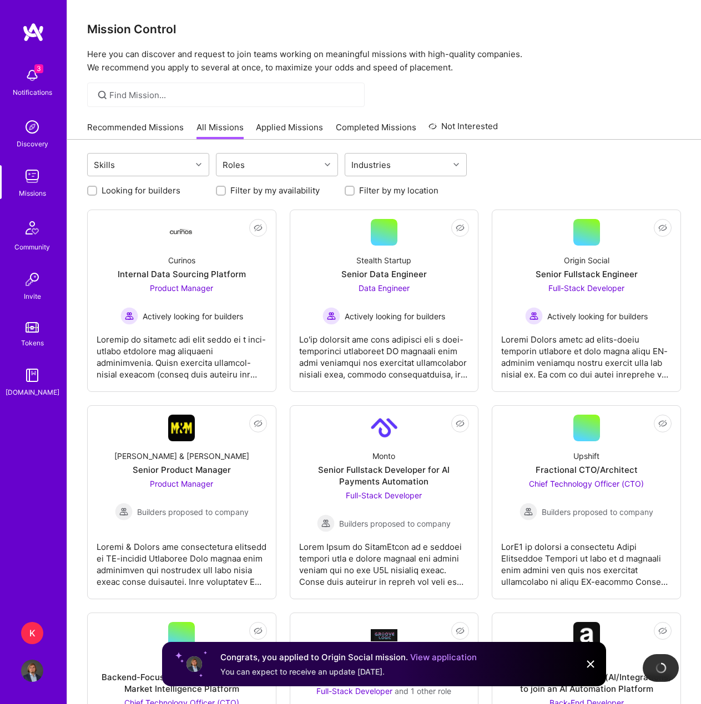
click at [281, 129] on link "Applied Missions" at bounding box center [289, 130] width 67 height 18
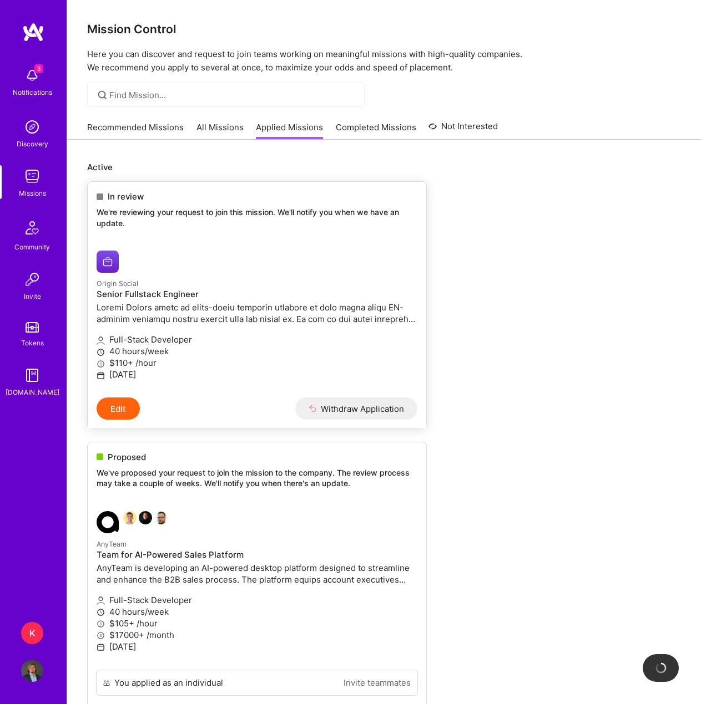
click at [229, 255] on div at bounding box center [204, 262] width 214 height 22
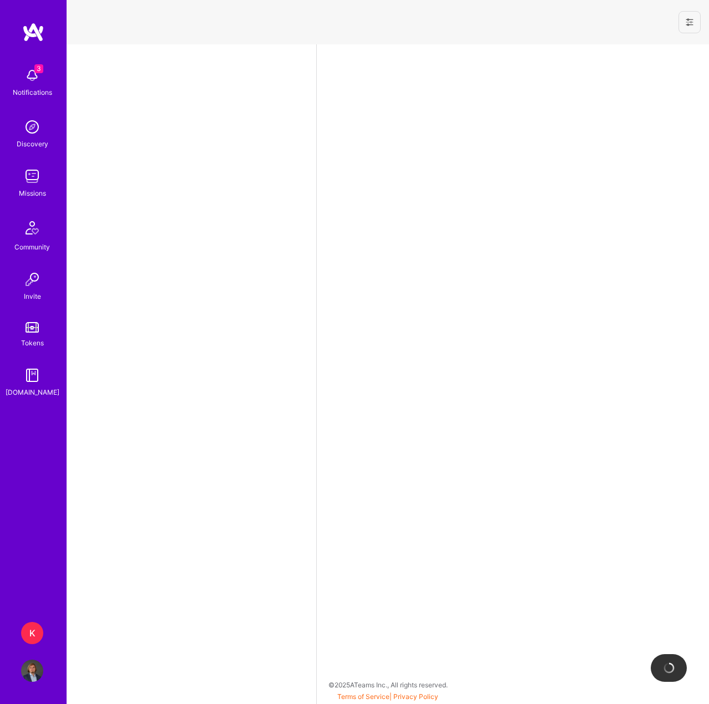
select select "PL"
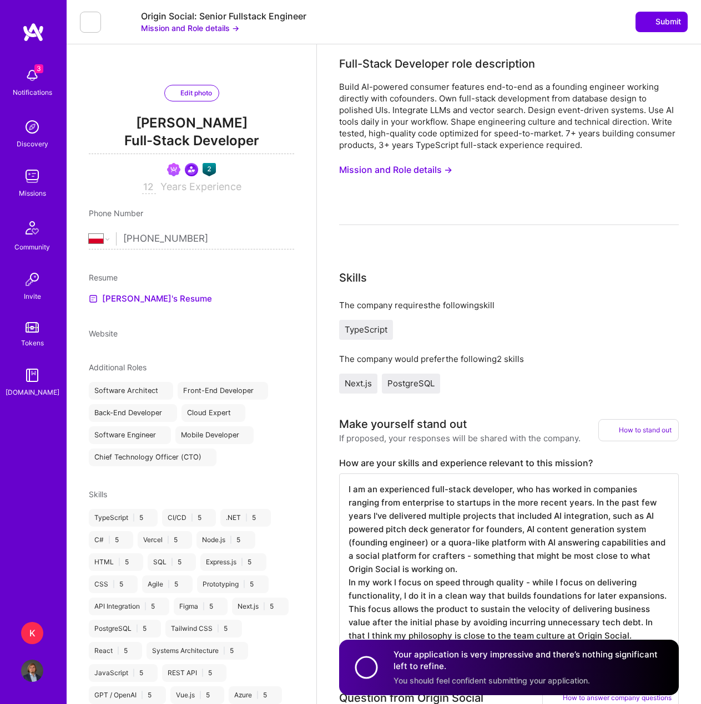
click at [151, 28] on button "Mission and Role details →" at bounding box center [190, 28] width 98 height 12
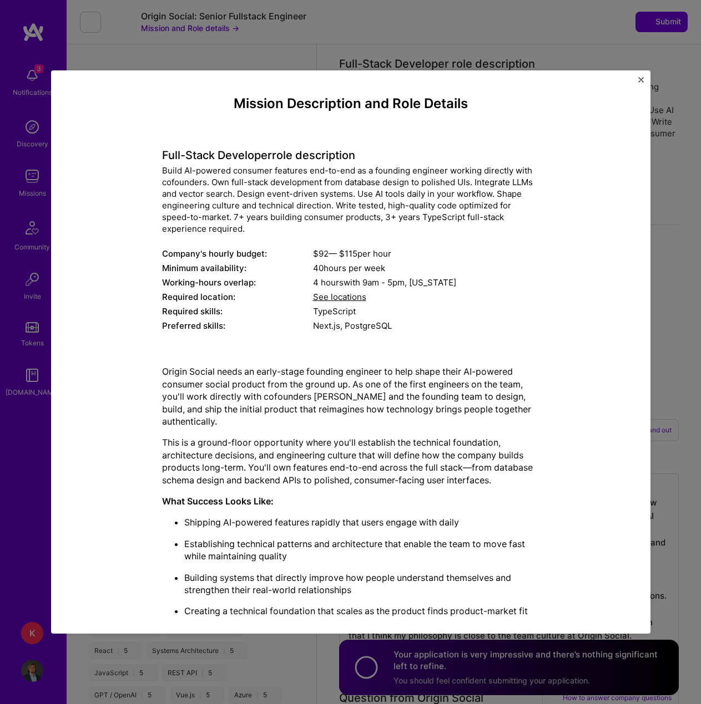
click at [640, 80] on img "Close" at bounding box center [641, 80] width 6 height 6
